Goal: Information Seeking & Learning: Find specific page/section

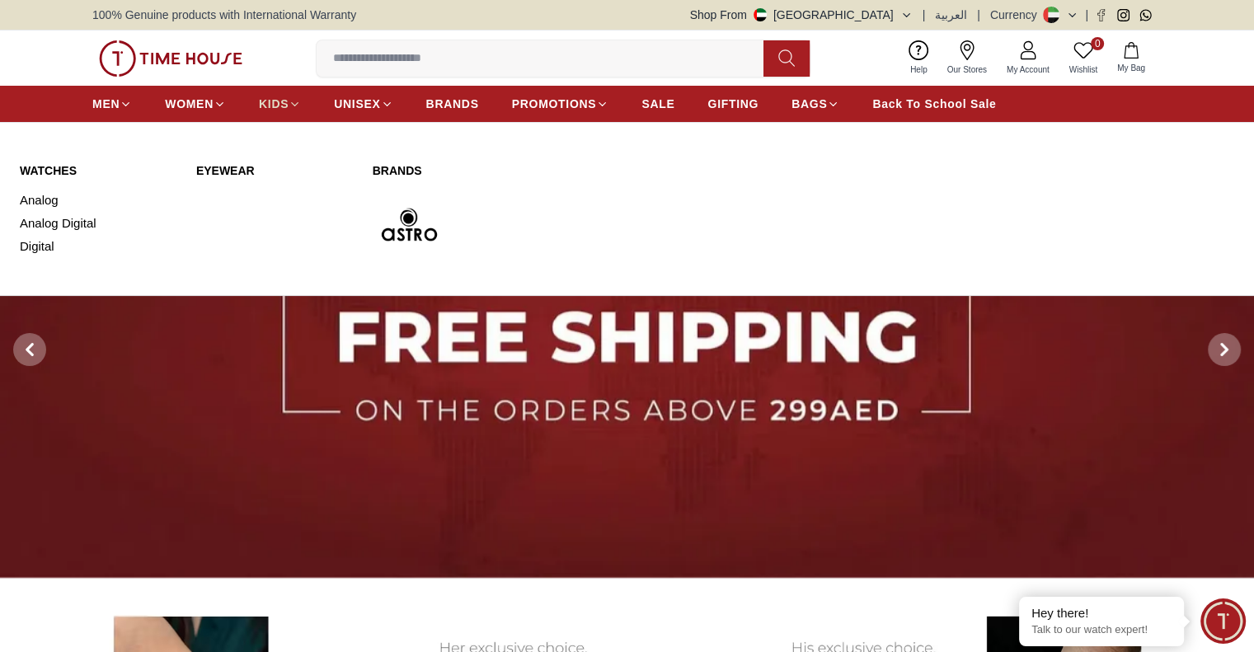
click at [284, 98] on span "KIDS" at bounding box center [274, 104] width 30 height 16
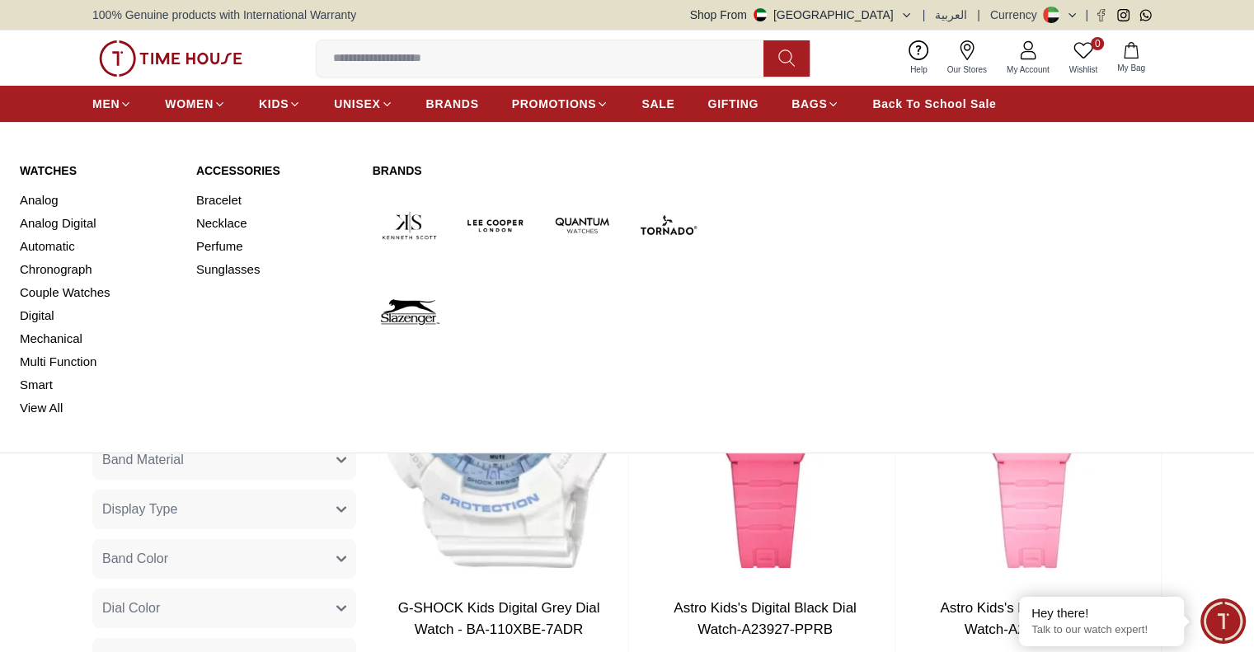
click at [53, 161] on div "Watches Analog Analog Digital Automatic Chronograph Couple Watches Digital Mech…" at bounding box center [627, 290] width 1254 height 323
click at [43, 174] on link "Watches" at bounding box center [98, 170] width 157 height 16
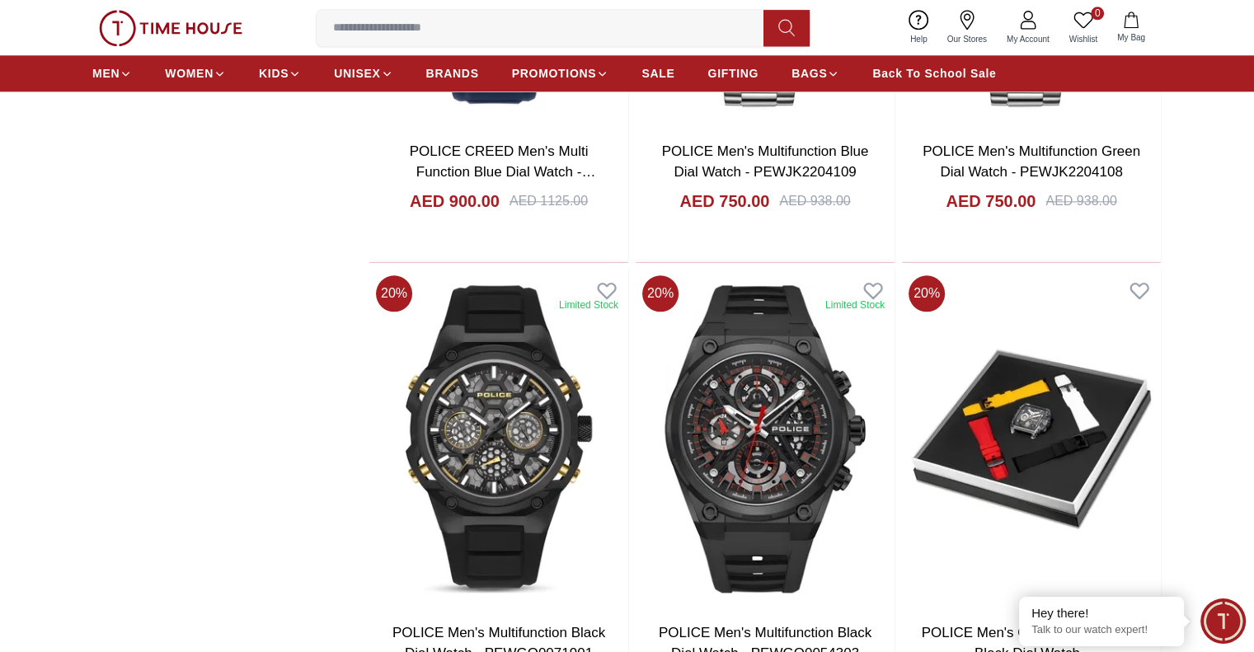
scroll to position [1931, 0]
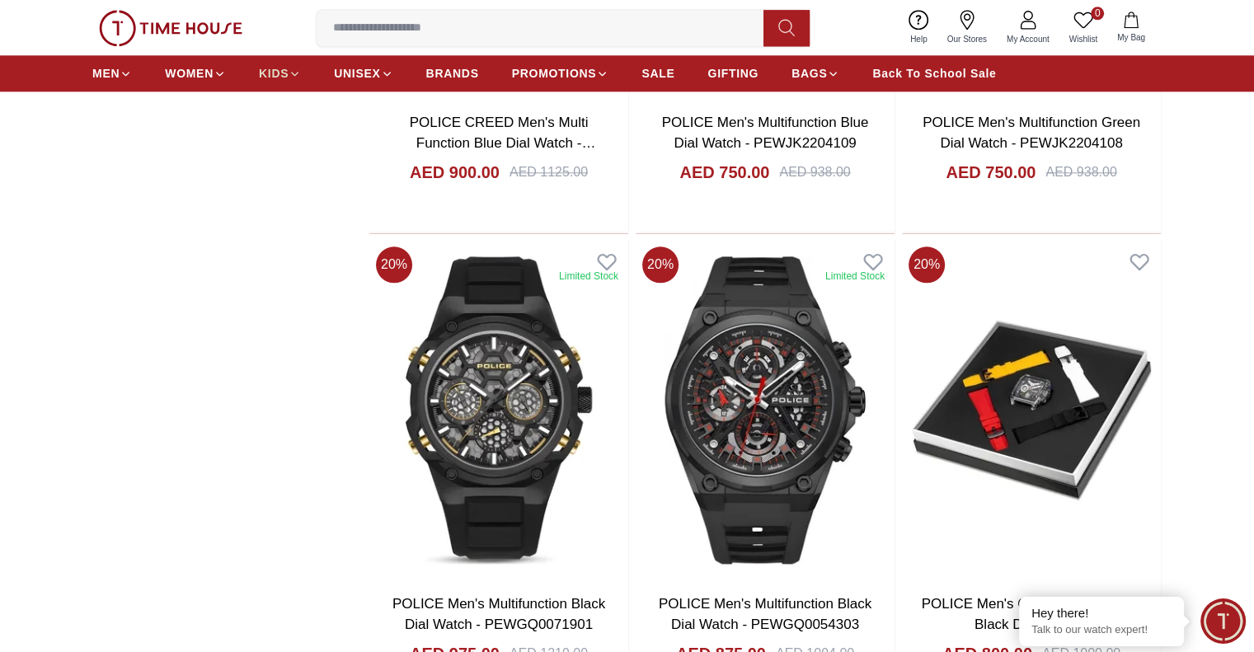
click at [259, 73] on span "KIDS" at bounding box center [274, 73] width 30 height 16
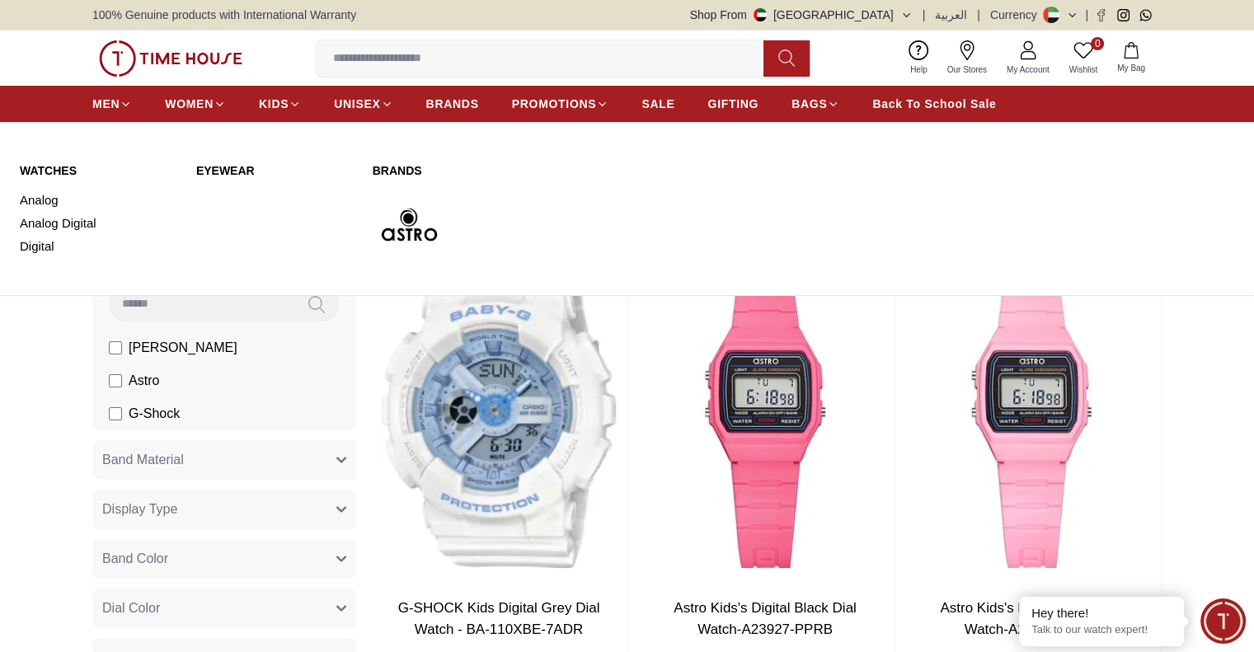
click at [229, 170] on link "Eyewear" at bounding box center [274, 170] width 157 height 16
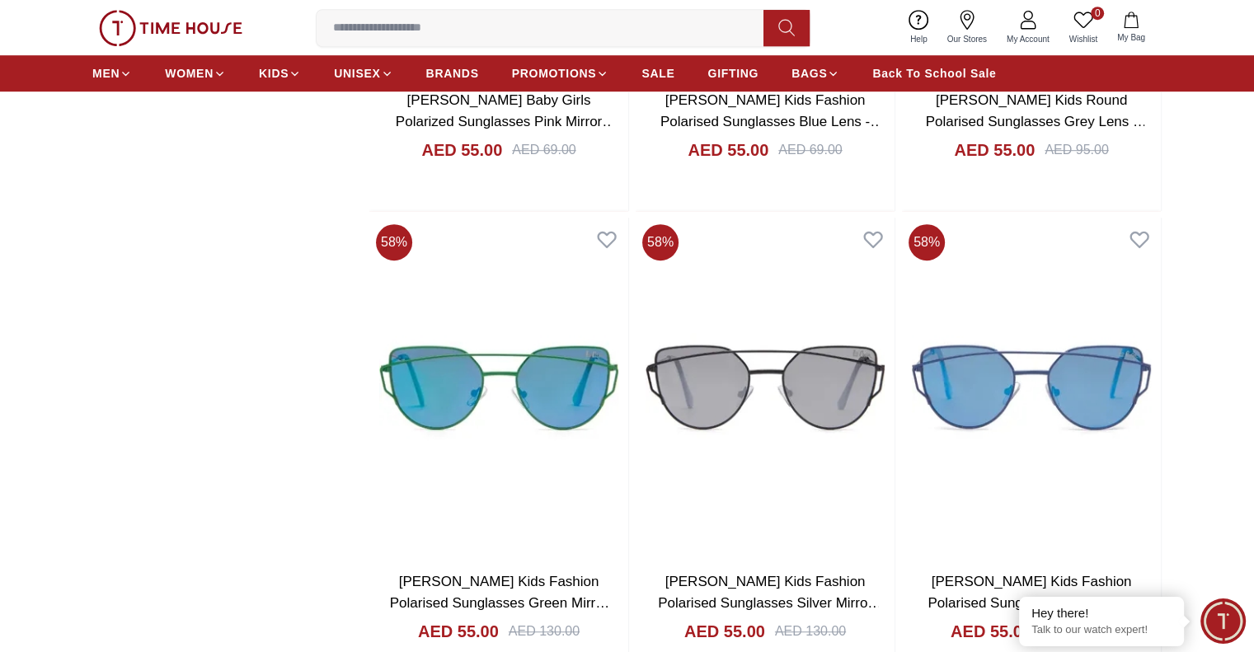
scroll to position [907, 0]
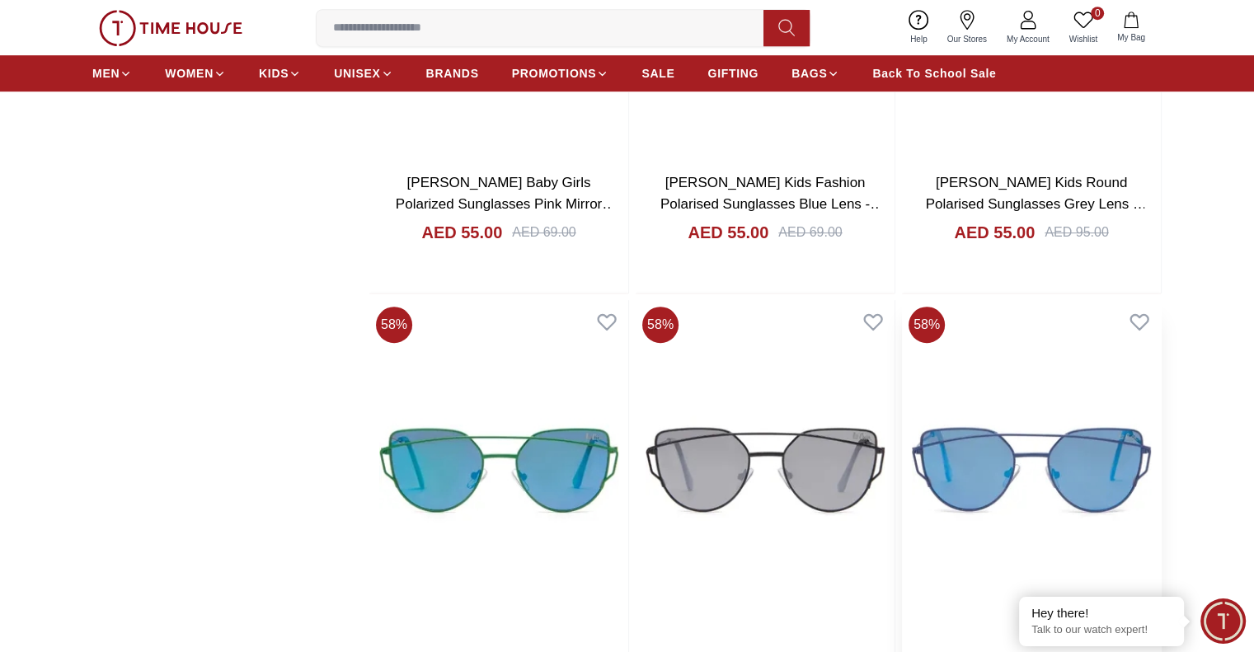
click at [902, 319] on img at bounding box center [1031, 470] width 259 height 341
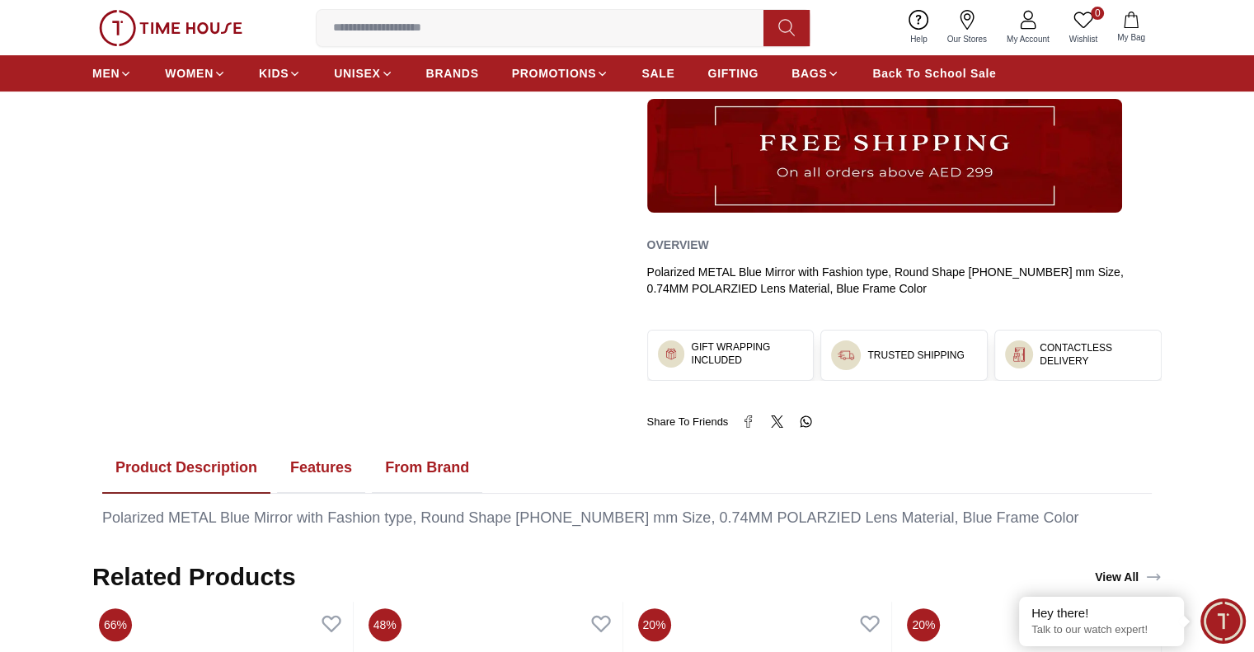
scroll to position [742, 0]
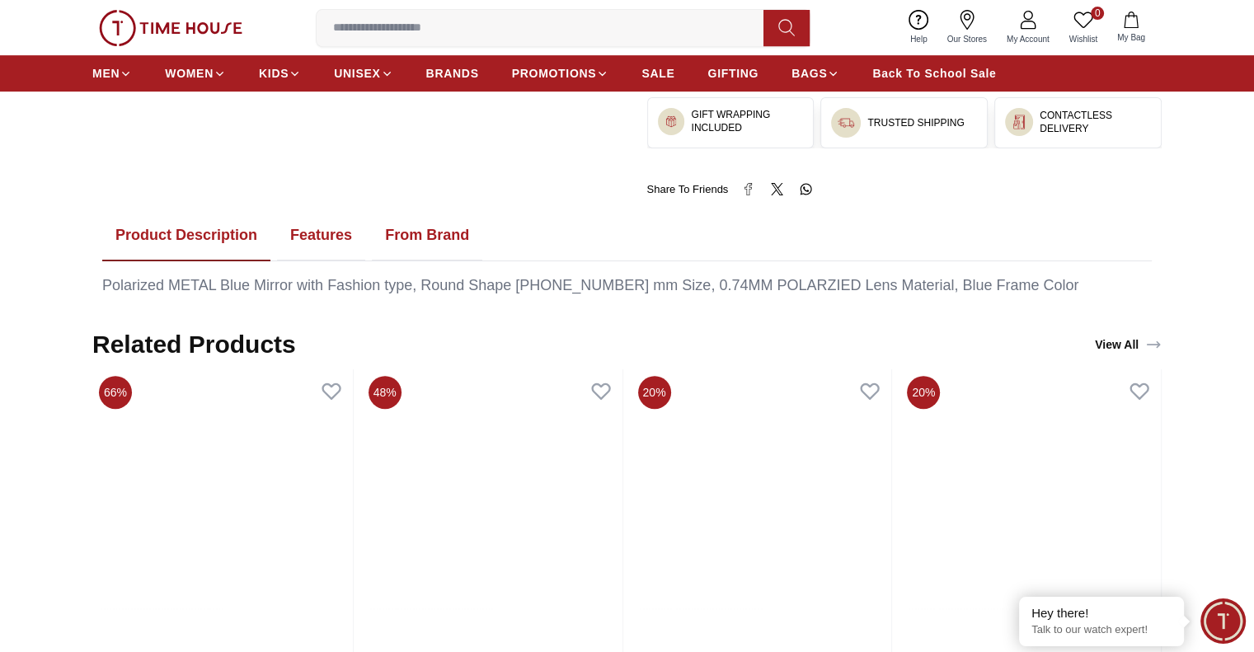
click at [340, 234] on button "Features" at bounding box center [321, 235] width 88 height 51
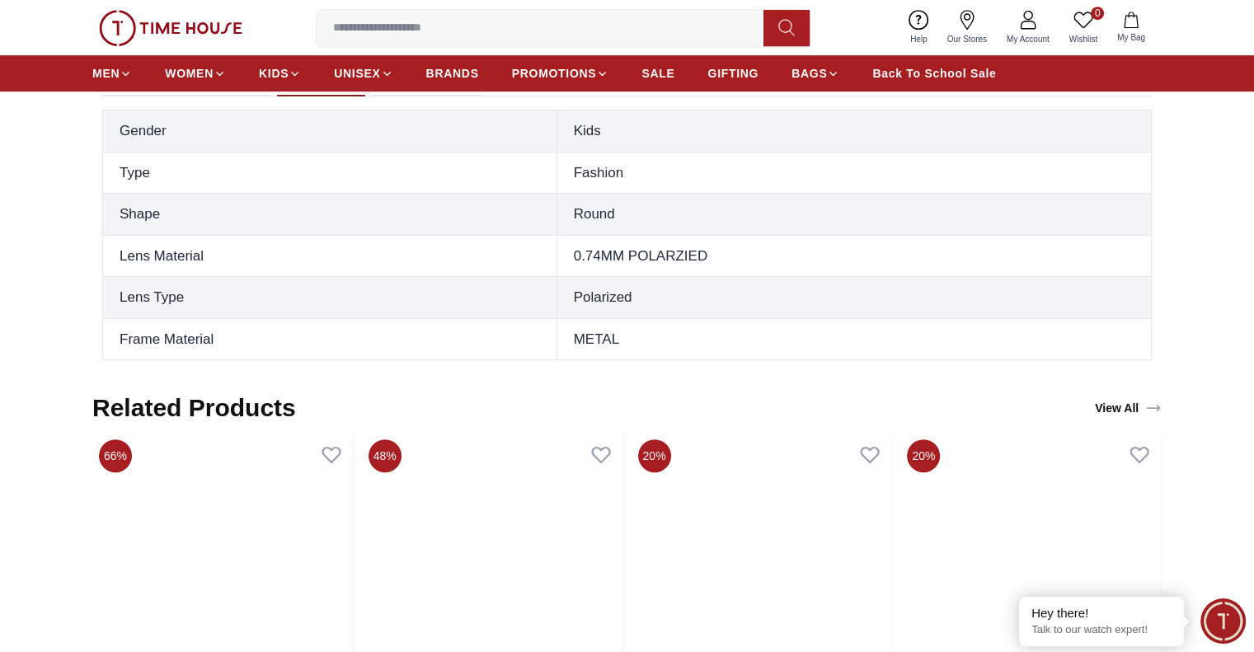
scroll to position [825, 0]
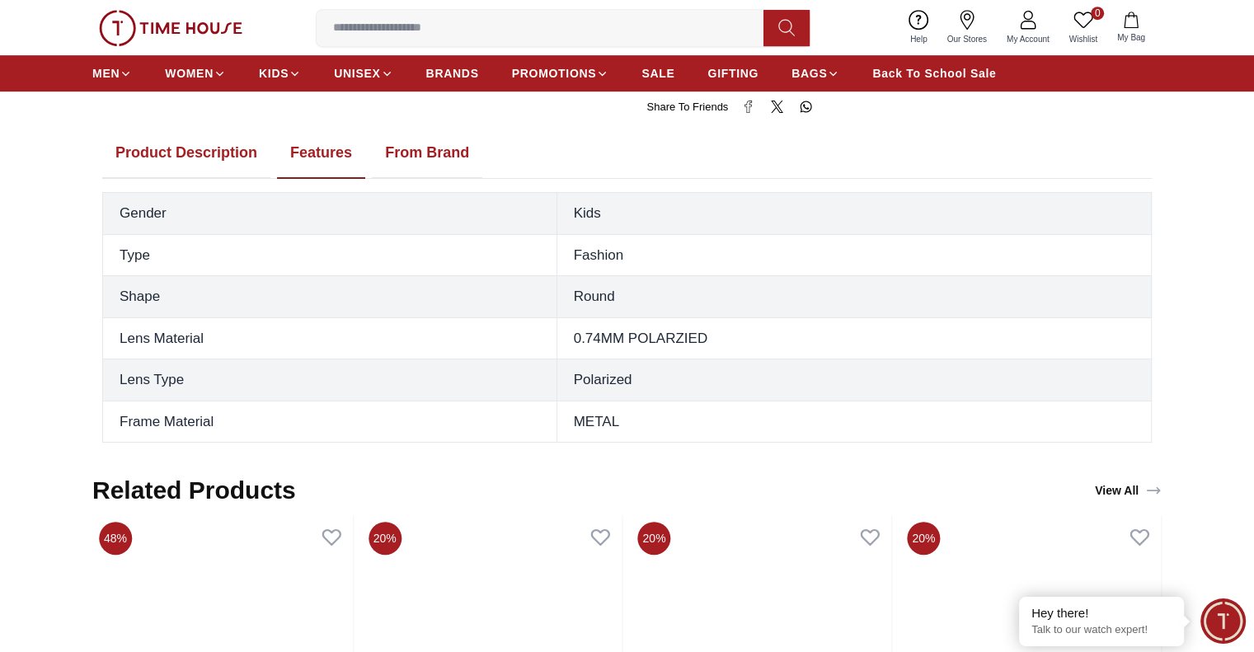
click at [225, 154] on button "Product Description" at bounding box center [186, 153] width 168 height 51
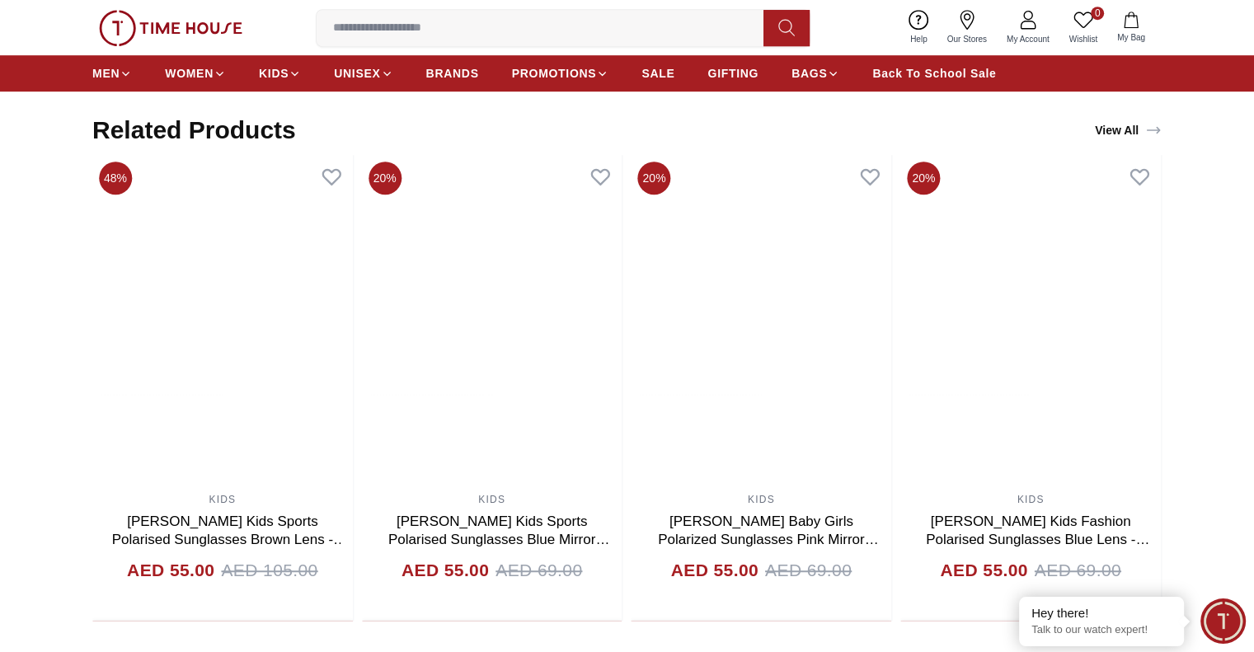
scroll to position [1155, 0]
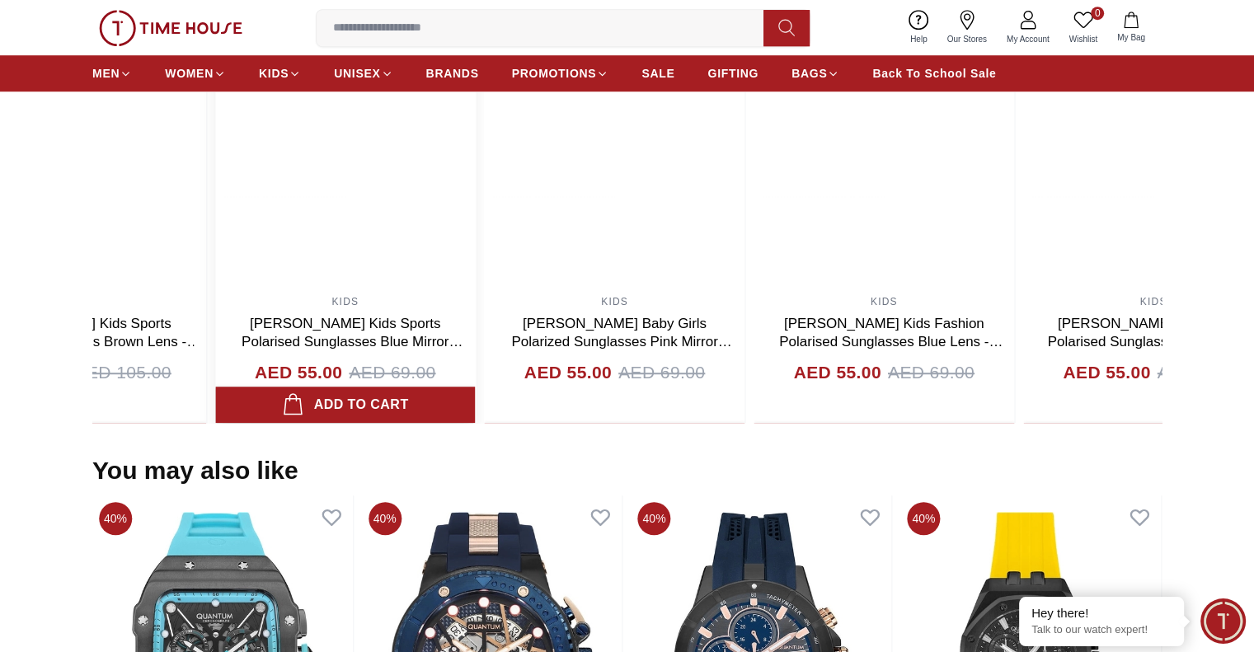
click at [228, 223] on img at bounding box center [345, 122] width 261 height 330
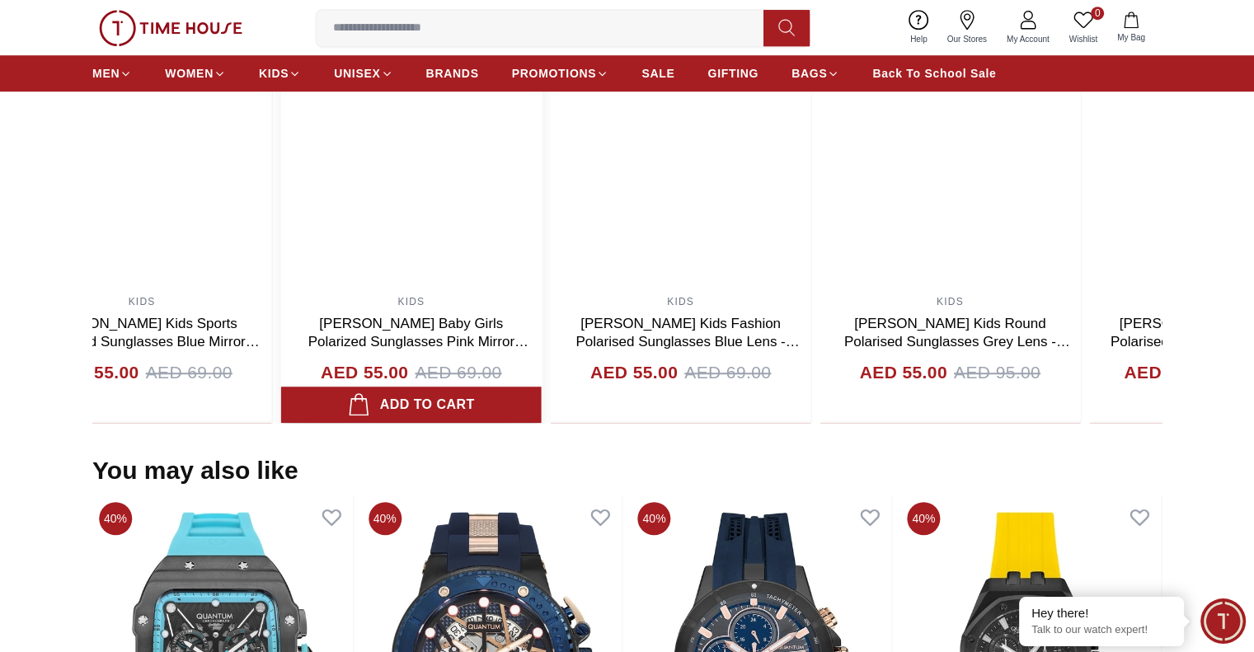
click at [512, 289] on div "KIDS Lee Cooper Baby Girls Polarized Sunglasses Pink Mirror Lens - LCK107C01 AE…" at bounding box center [411, 190] width 261 height 466
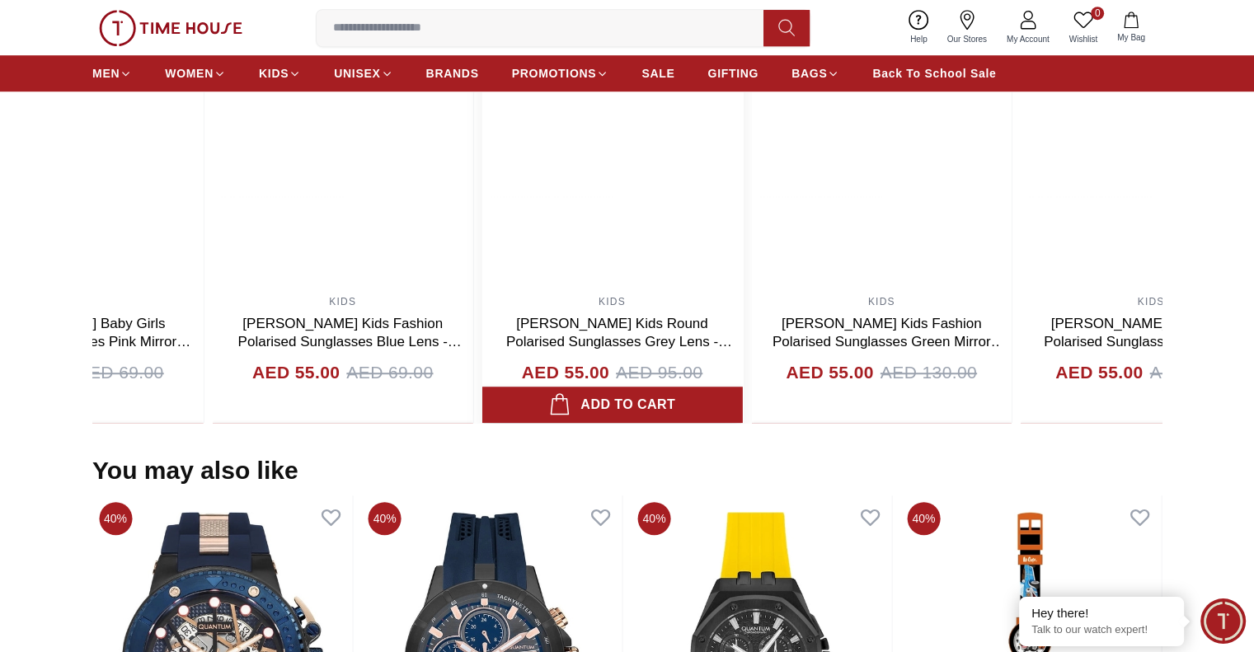
click at [482, 262] on img at bounding box center [612, 122] width 261 height 330
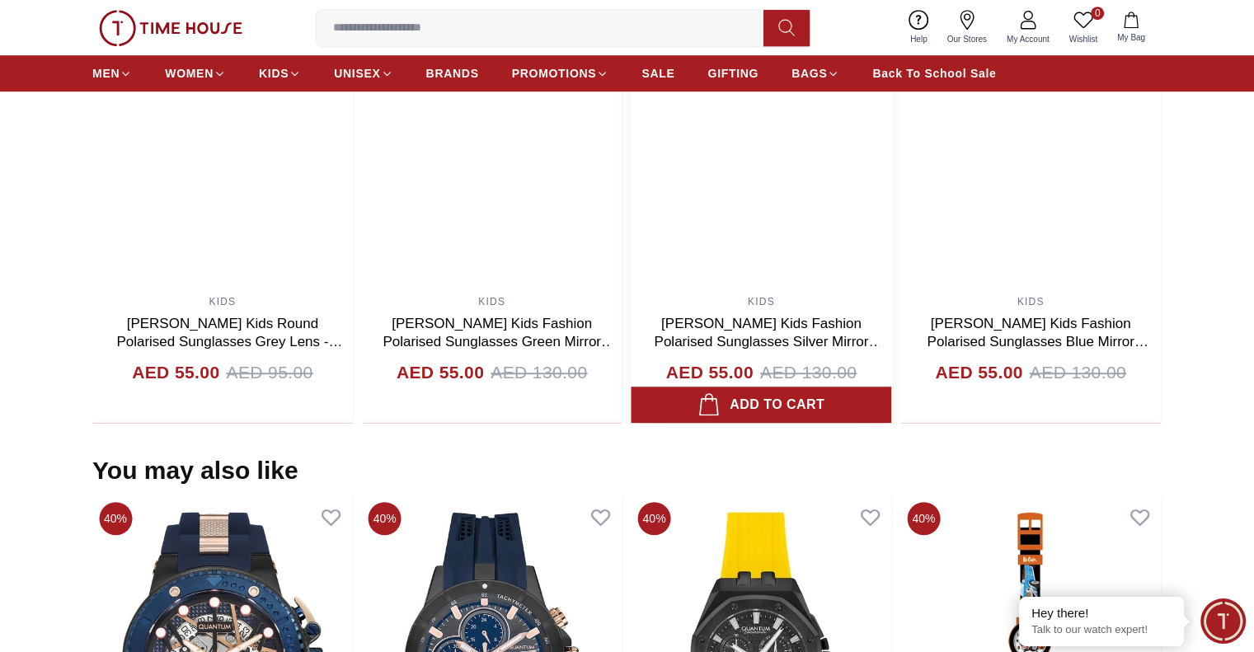
click at [682, 317] on div "66% KIDS Lee Cooper Kids Sports Polarised Sunglasses Silver Mirror Lens - LCK10…" at bounding box center [627, 190] width 1070 height 466
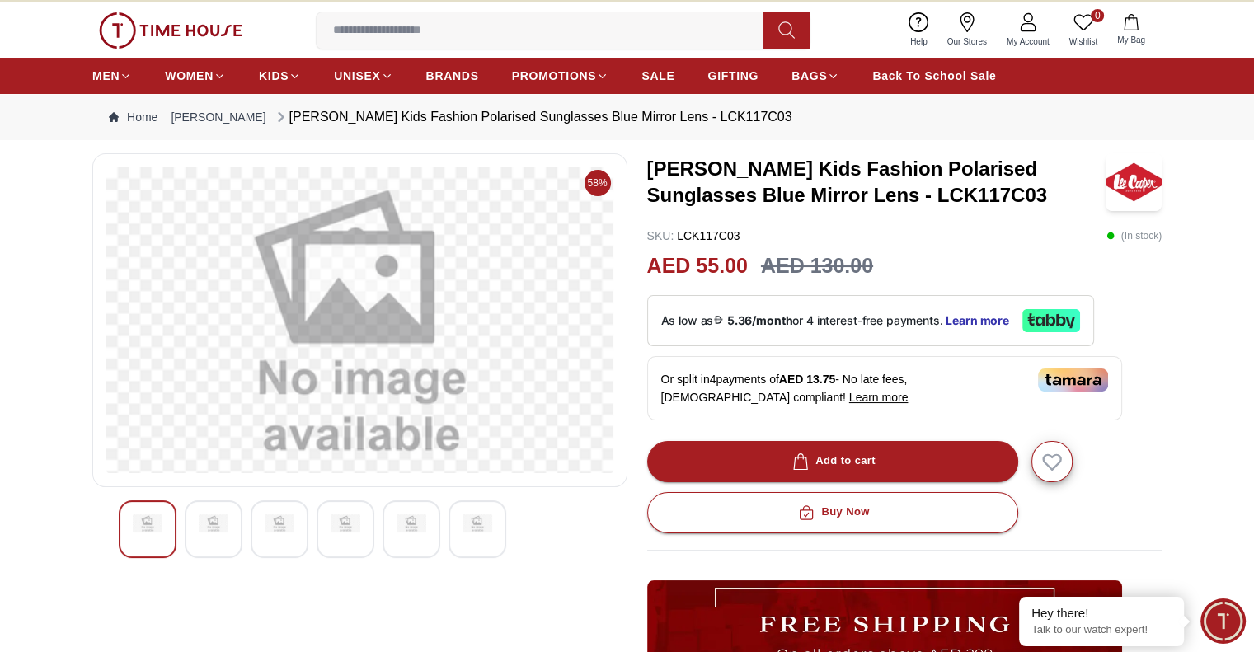
scroll to position [0, 0]
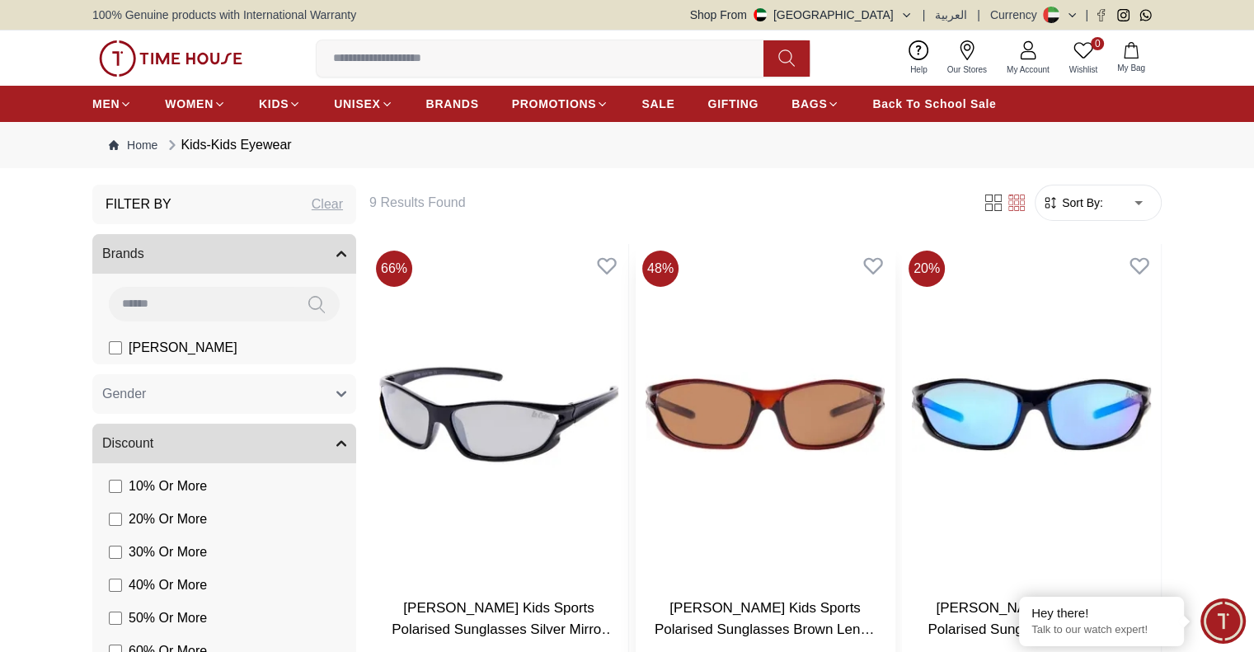
click at [670, 372] on img at bounding box center [765, 414] width 259 height 341
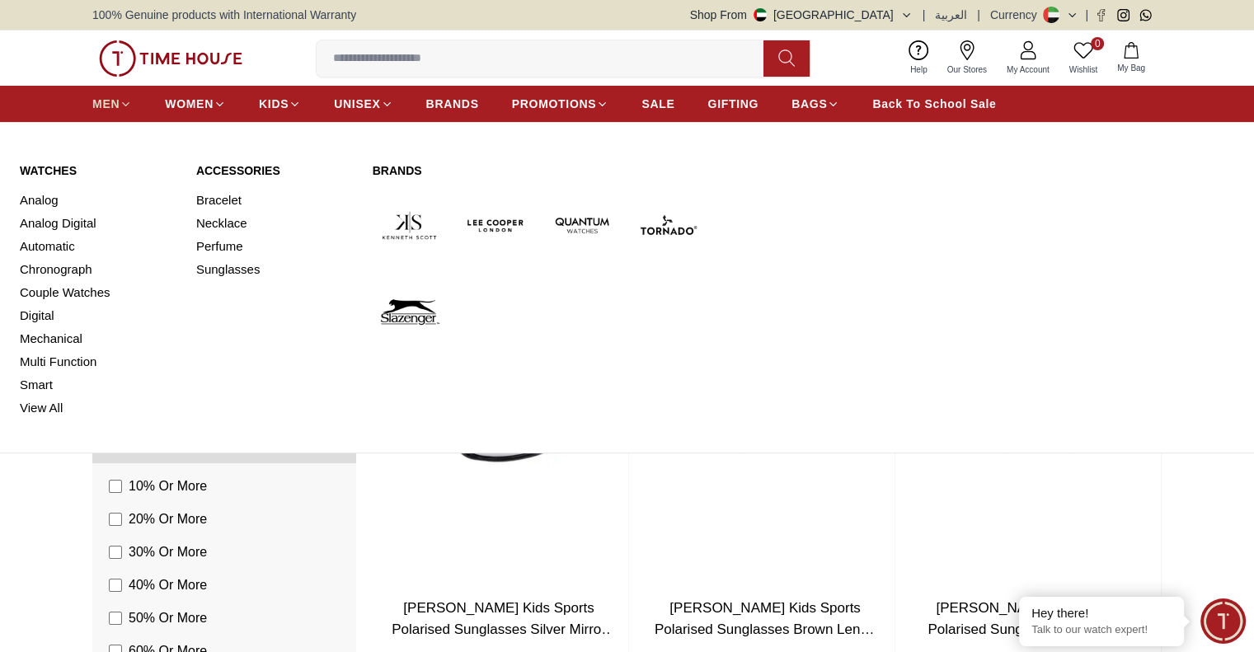
click at [109, 101] on span "MEN" at bounding box center [105, 104] width 27 height 16
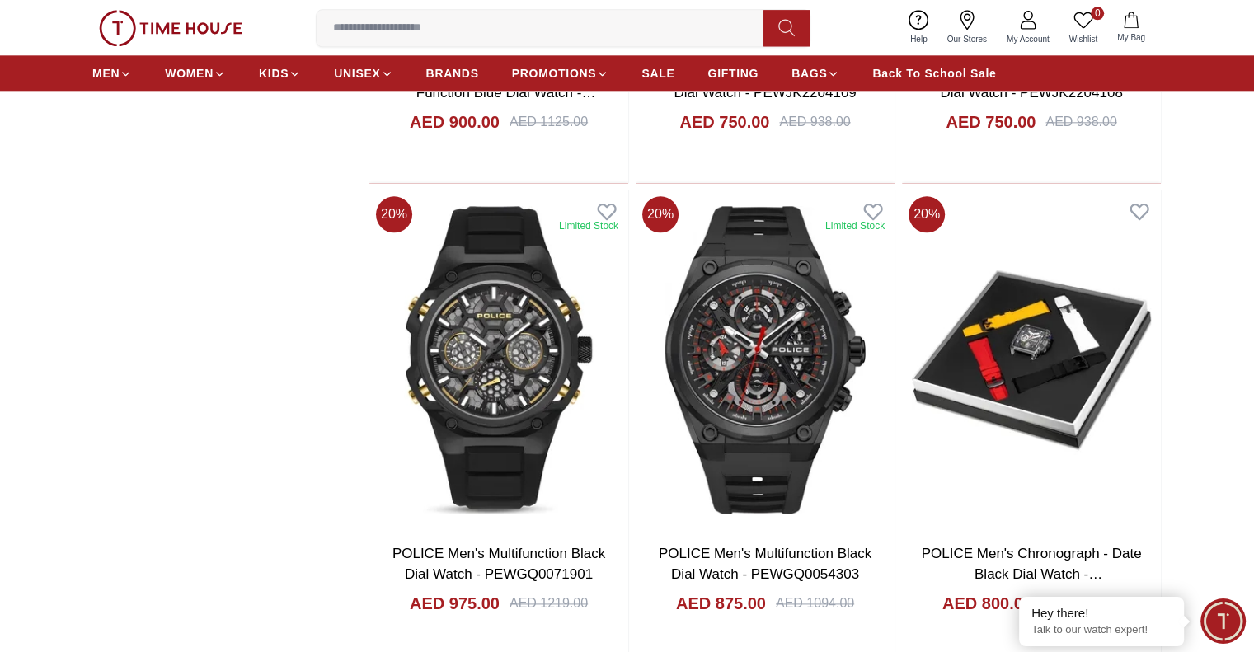
scroll to position [1849, 0]
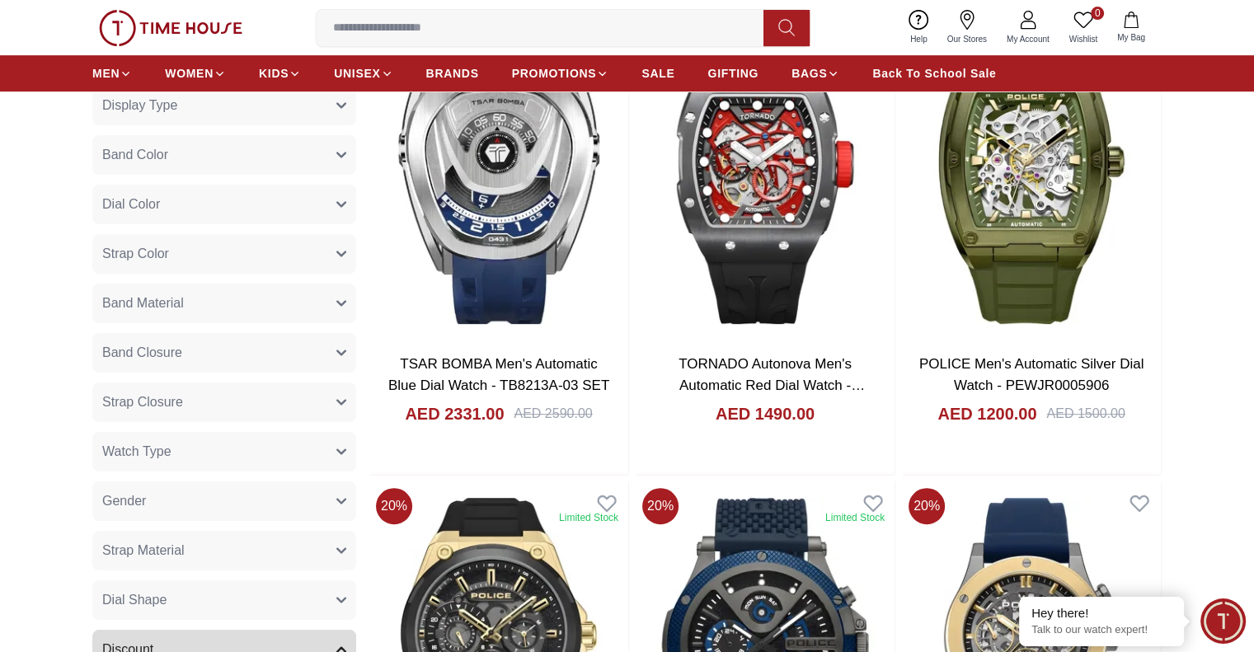
scroll to position [529, 0]
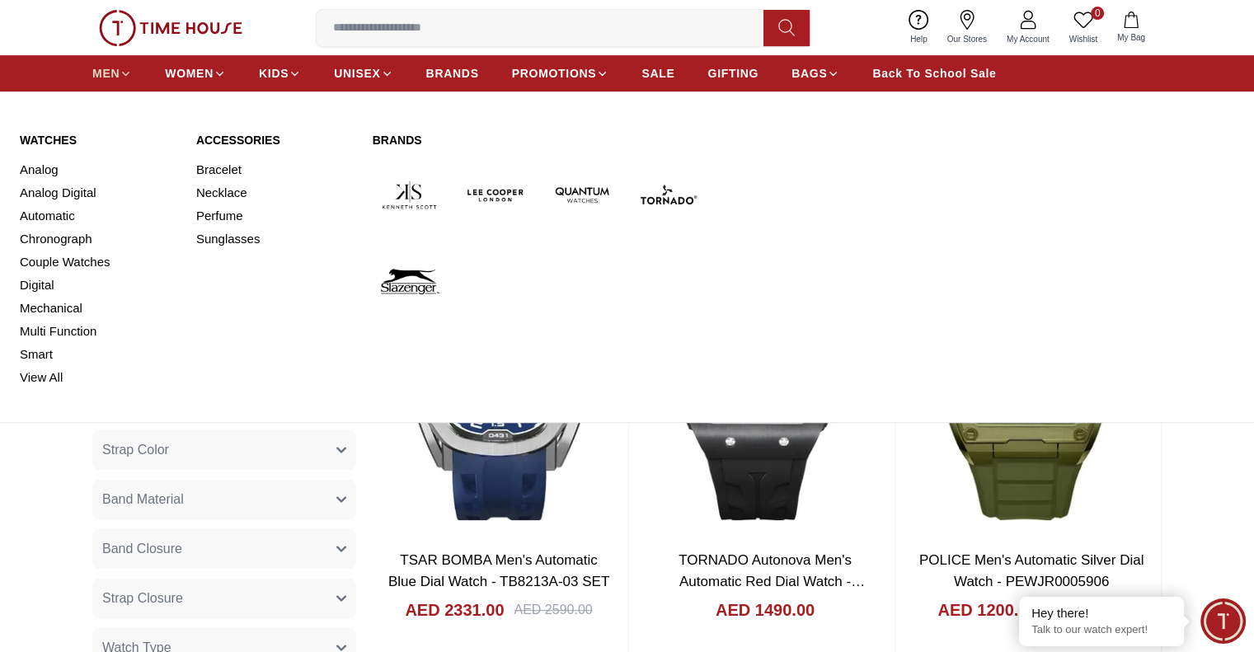
click at [96, 63] on link "MEN" at bounding box center [112, 74] width 40 height 30
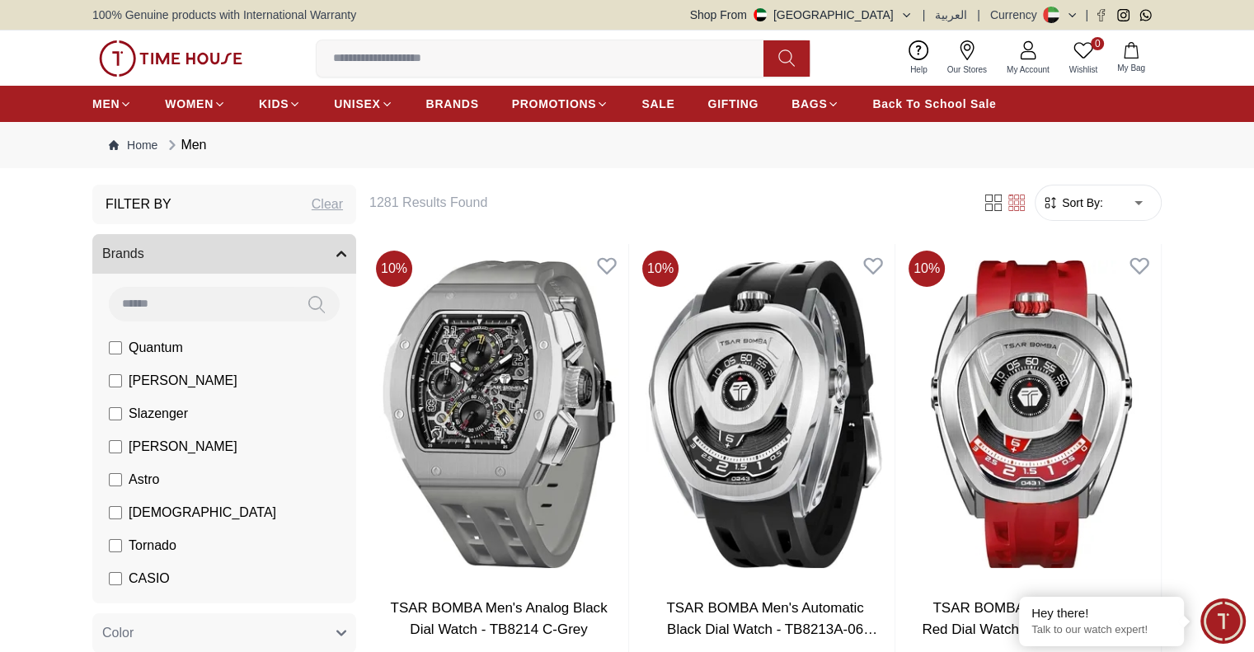
click at [426, 68] on input at bounding box center [547, 58] width 460 height 33
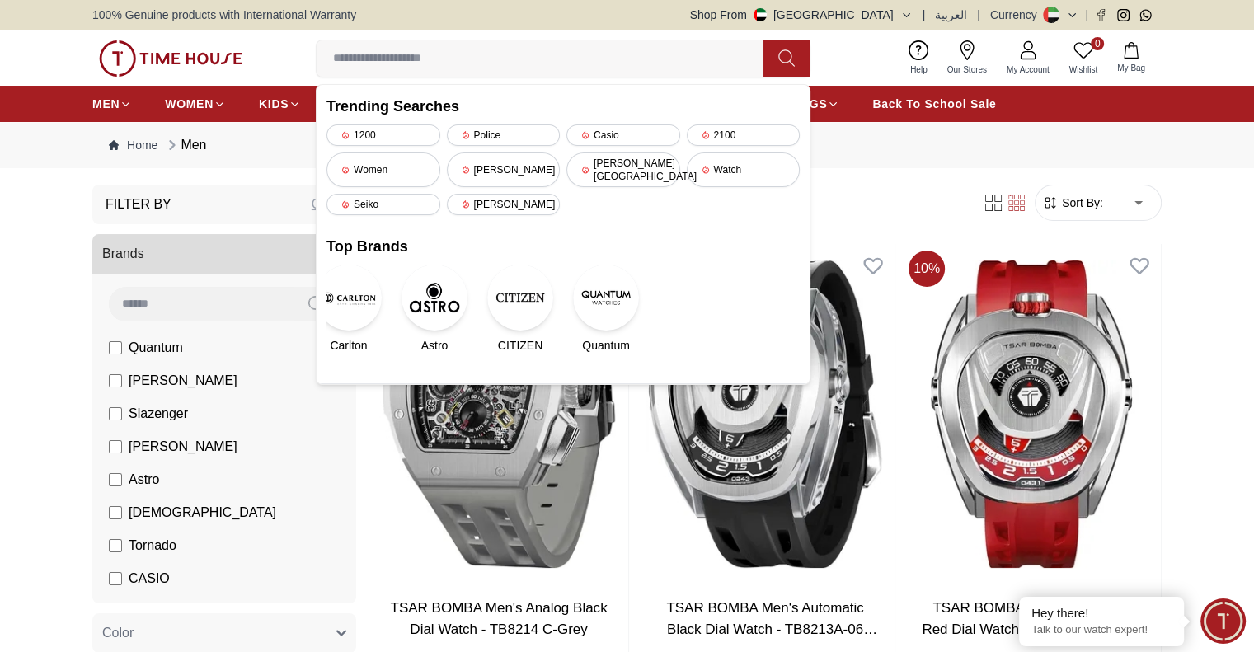
paste input "**********"
type input "**********"
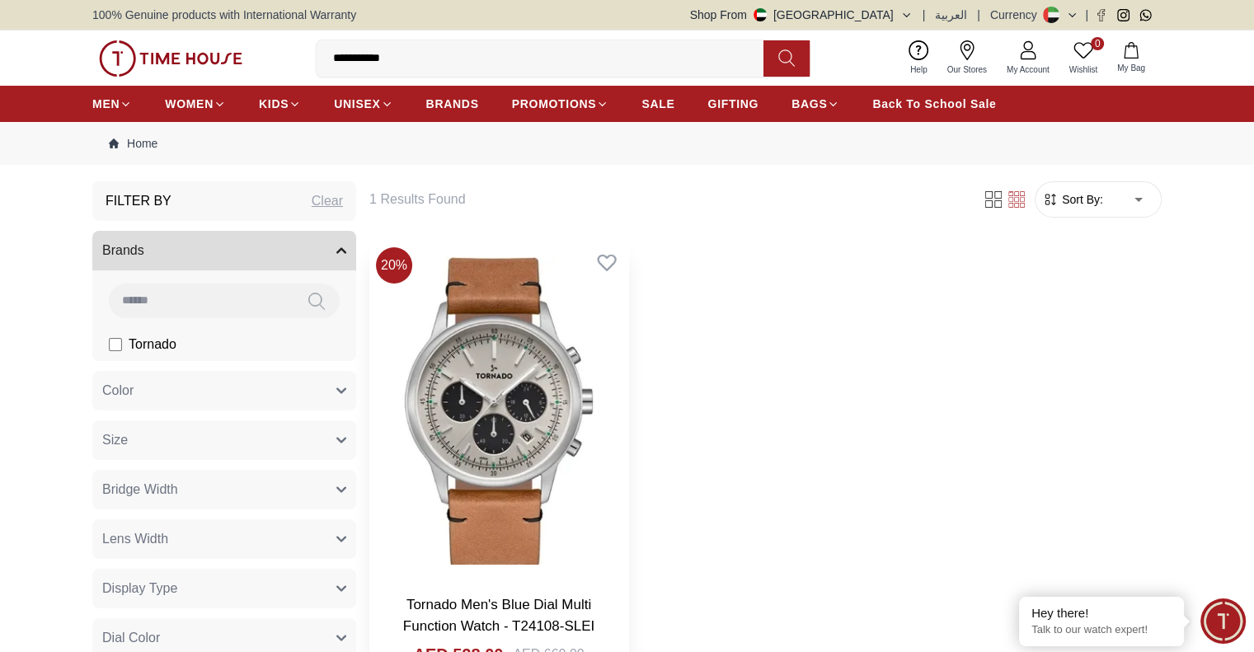
click at [440, 393] on img at bounding box center [498, 411] width 259 height 341
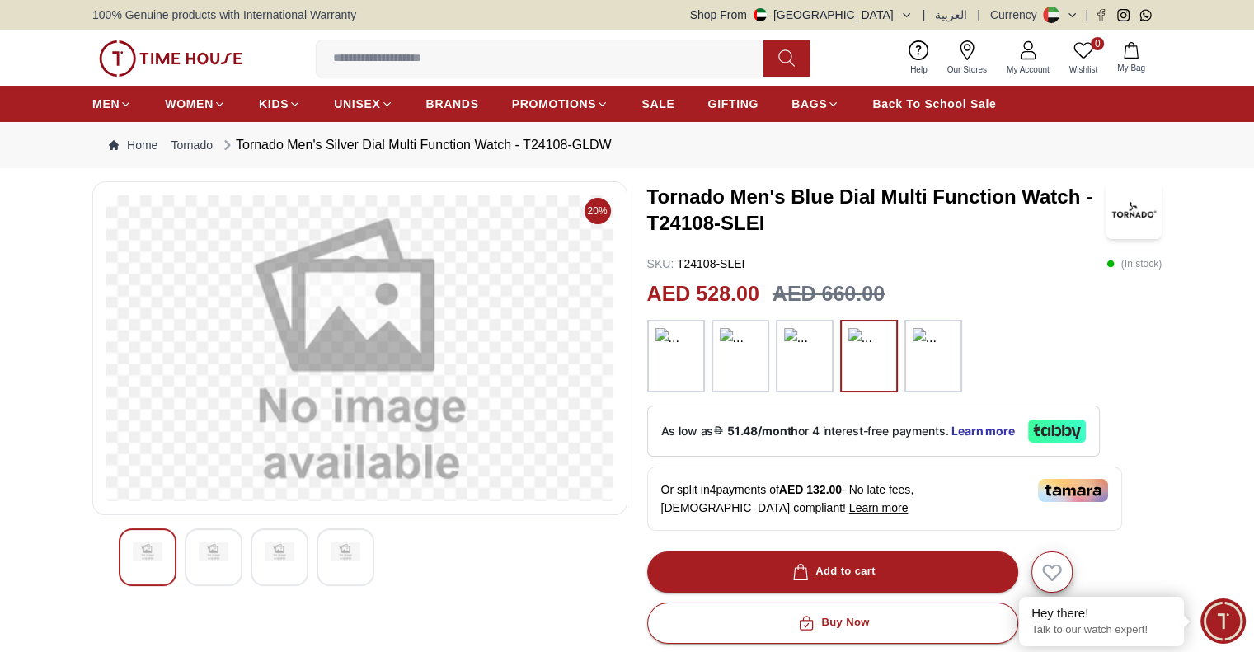
click at [798, 360] on img at bounding box center [804, 356] width 41 height 56
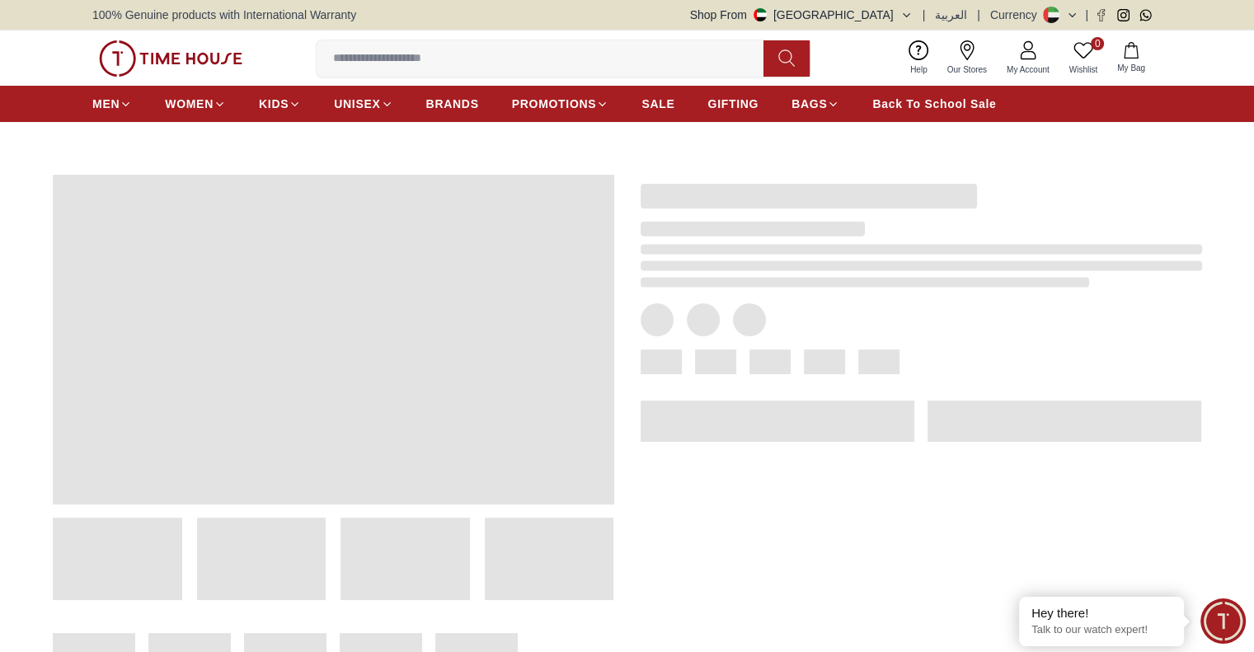
click at [737, 354] on div at bounding box center [922, 362] width 562 height 25
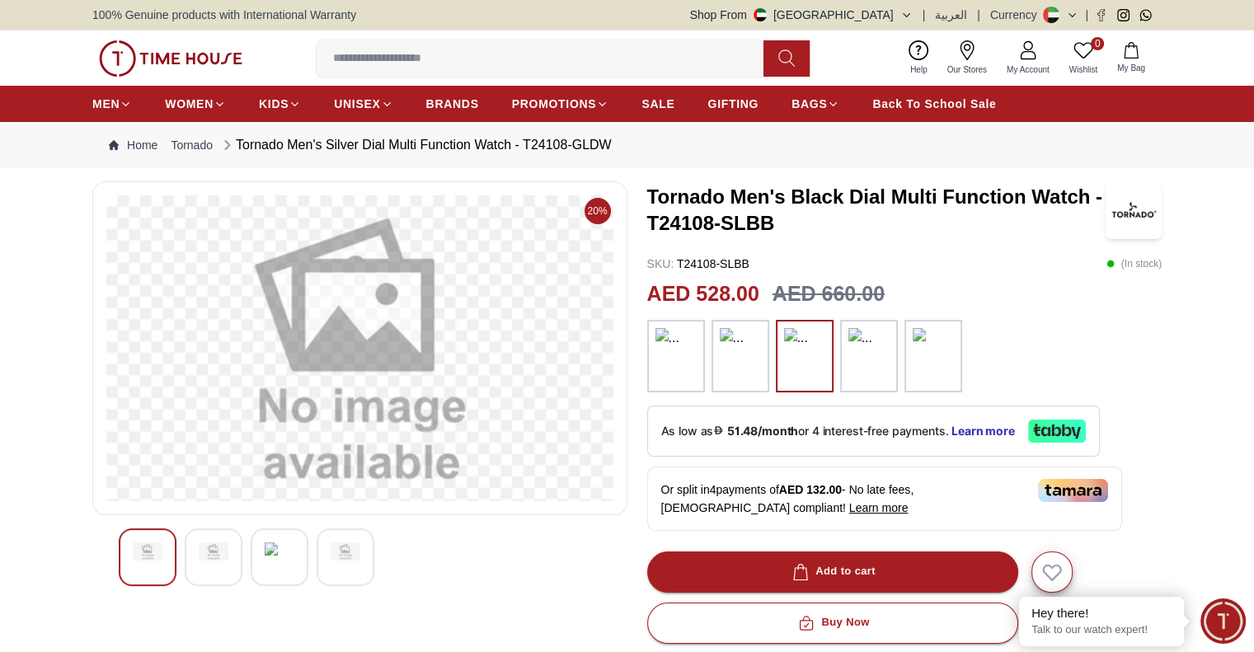
click at [726, 353] on img at bounding box center [740, 356] width 41 height 56
click at [675, 363] on img at bounding box center [676, 356] width 41 height 56
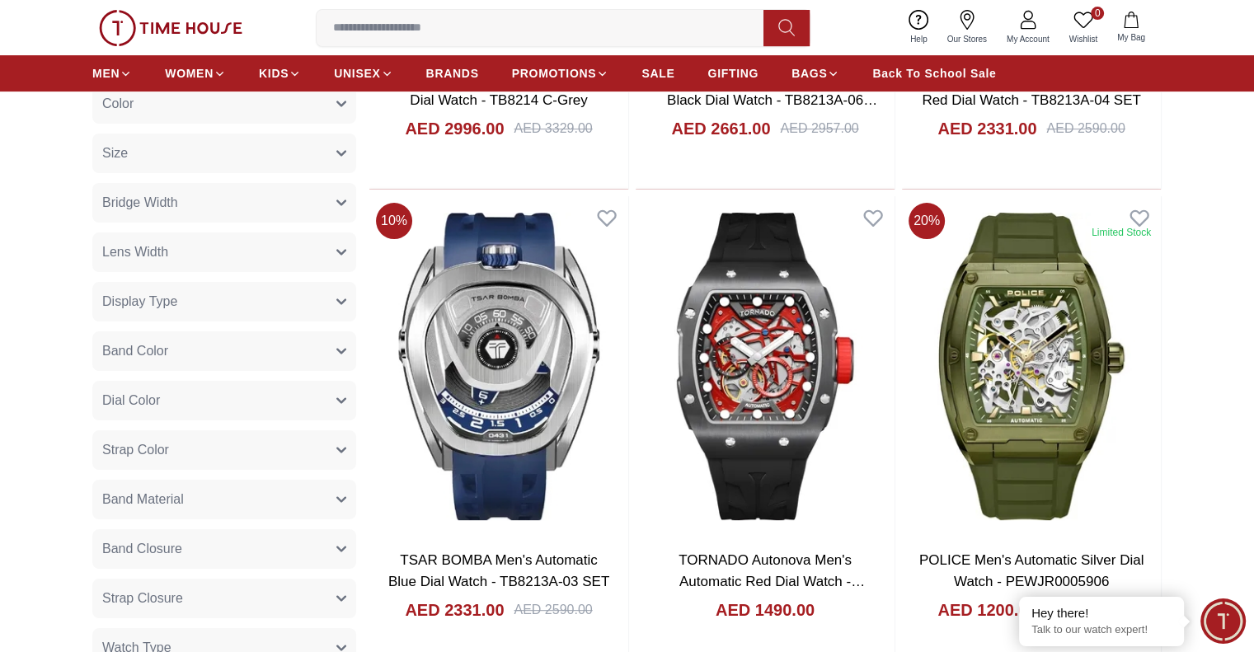
scroll to position [1726, 0]
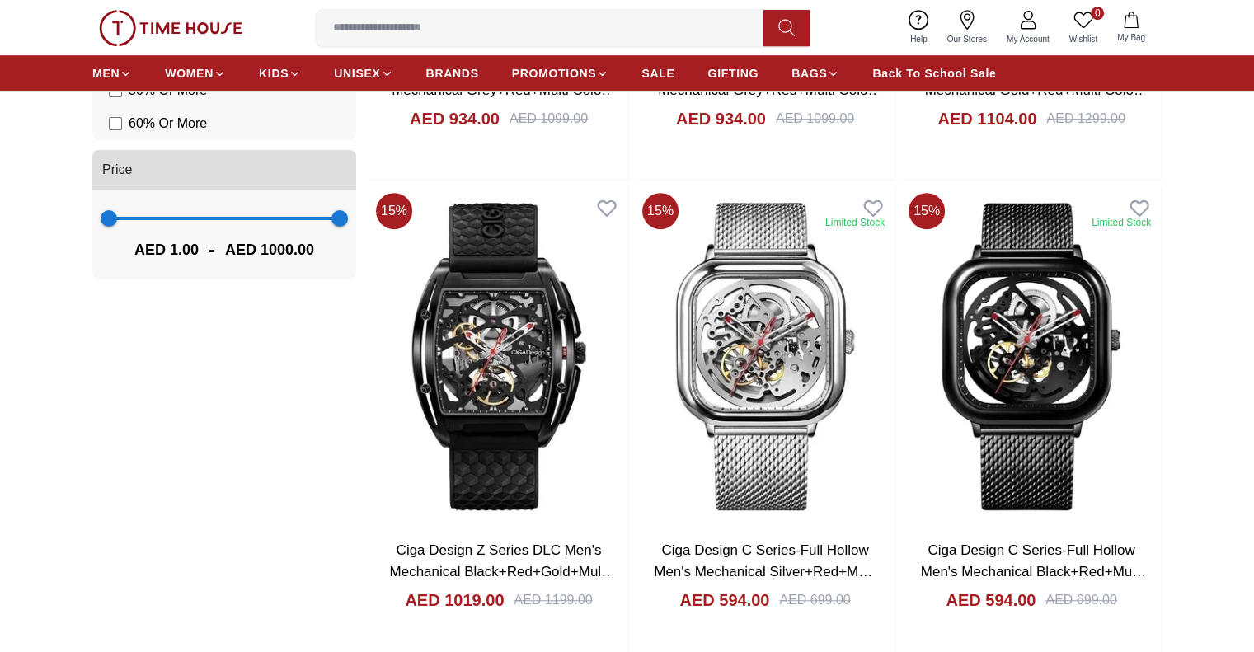
scroll to position [1460, 0]
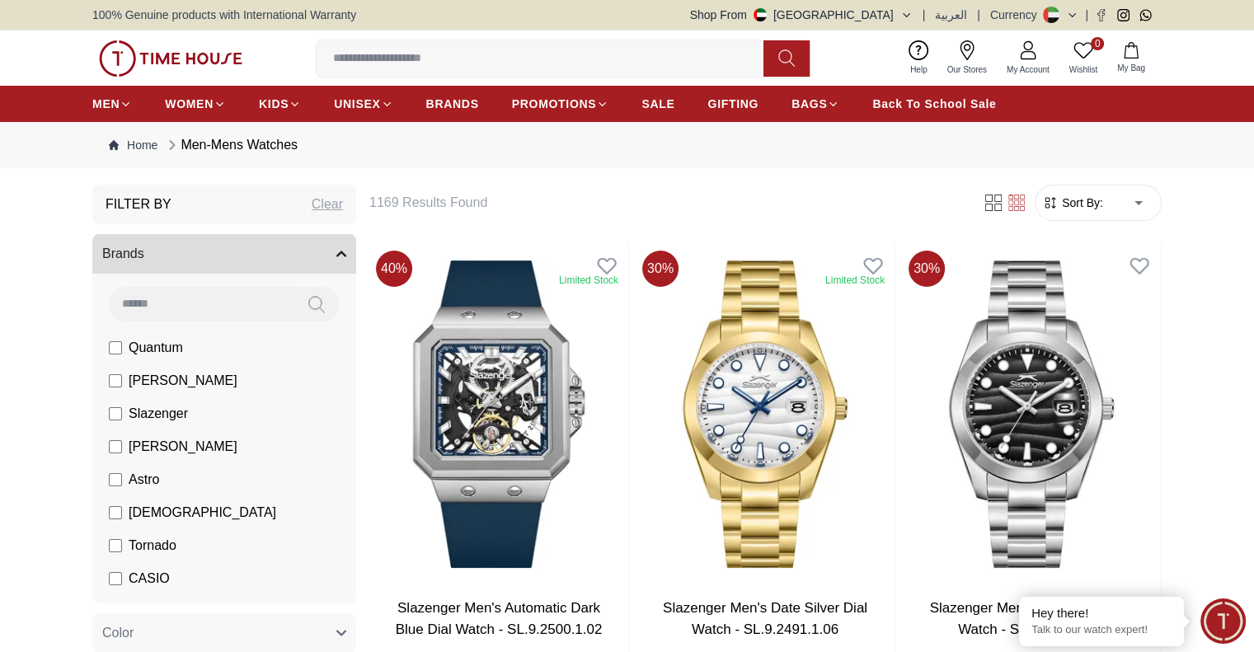
click at [615, 45] on input at bounding box center [547, 58] width 460 height 33
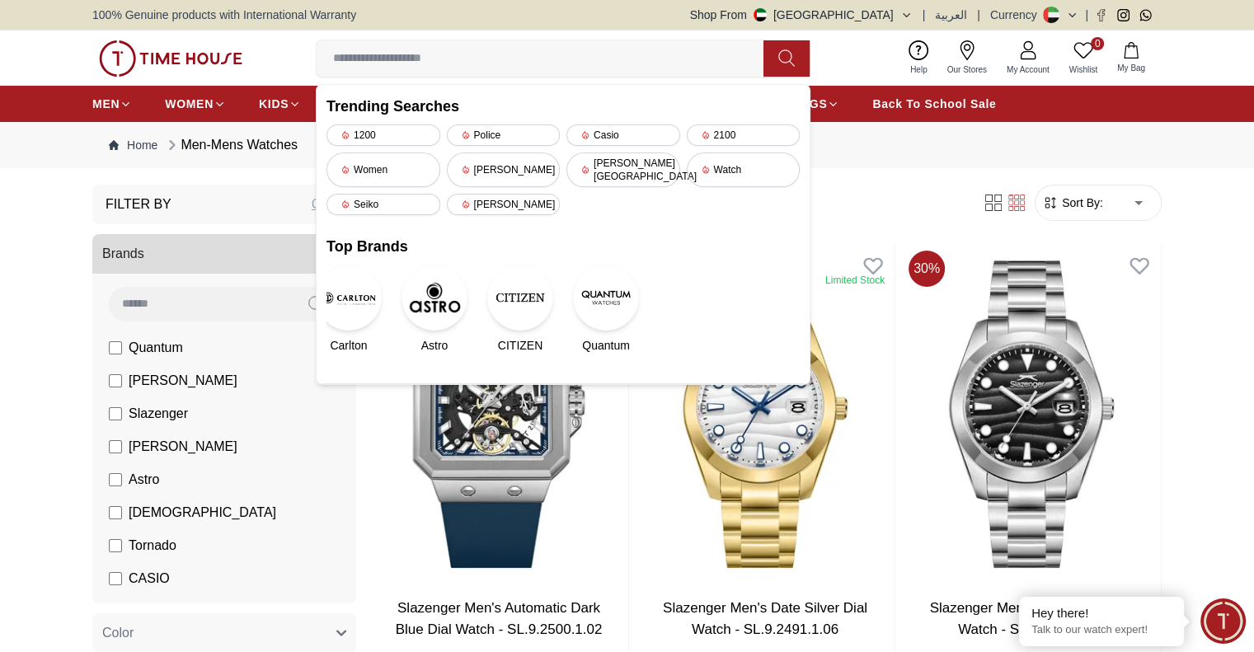
paste input "**********"
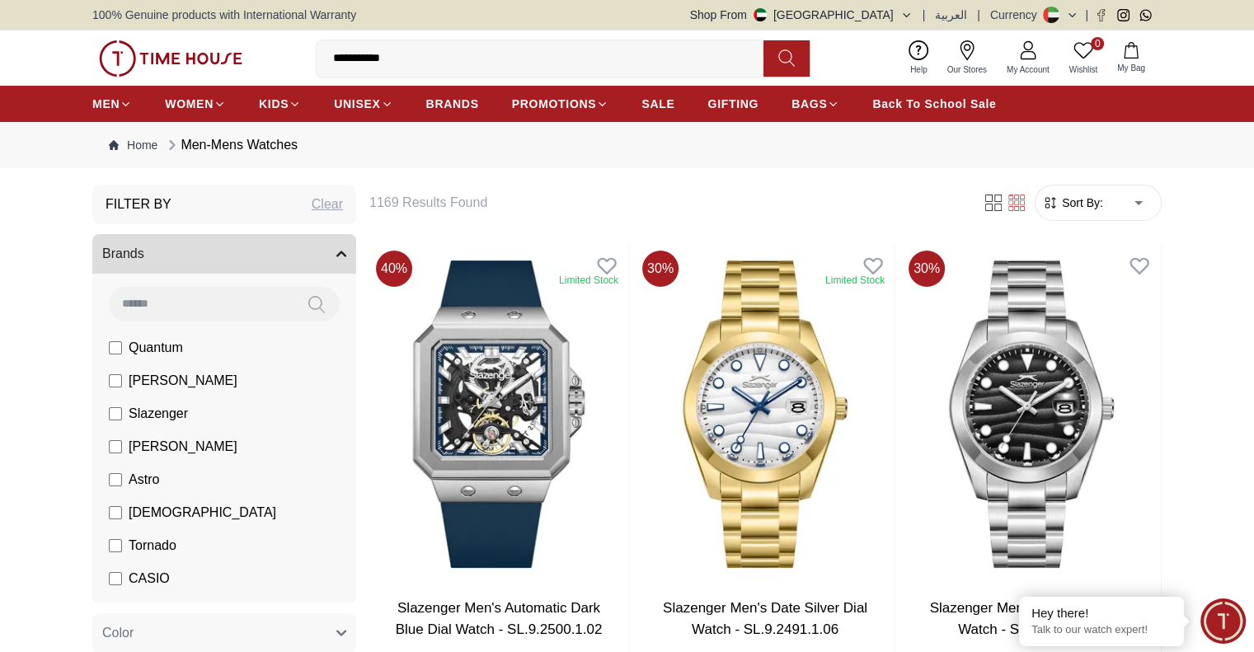
type input "**********"
